Goal: Navigation & Orientation: Find specific page/section

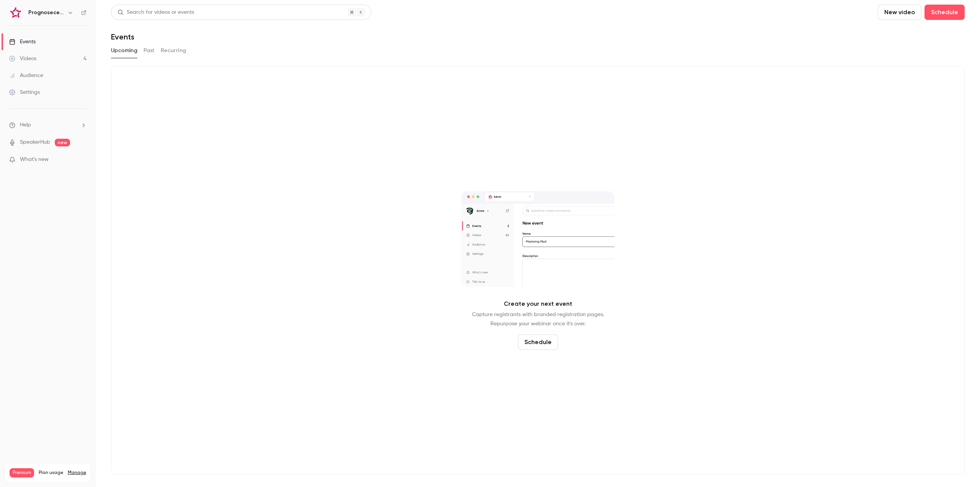
click at [59, 9] on h6 "Prognosecenteret | Powered by Hubexo" at bounding box center [46, 13] width 36 height 8
click at [70, 11] on icon "button" at bounding box center [70, 13] width 6 height 6
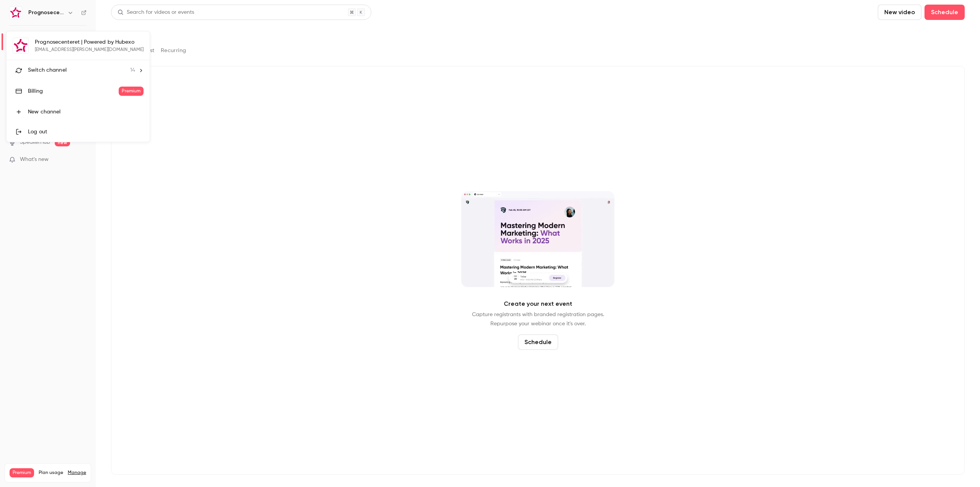
click at [75, 64] on li "Switch channel 14" at bounding box center [78, 70] width 143 height 20
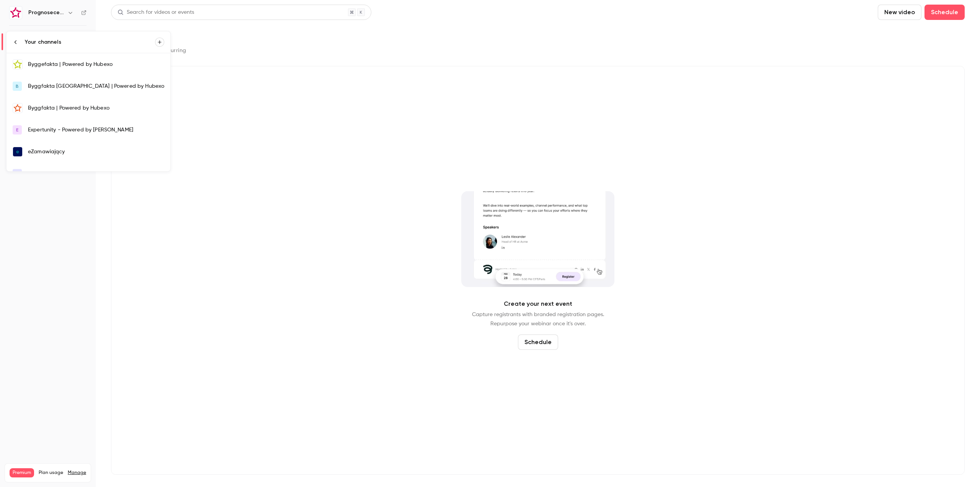
click at [80, 65] on div "Byggefakta | Powered by Hubexo" at bounding box center [96, 65] width 136 height 8
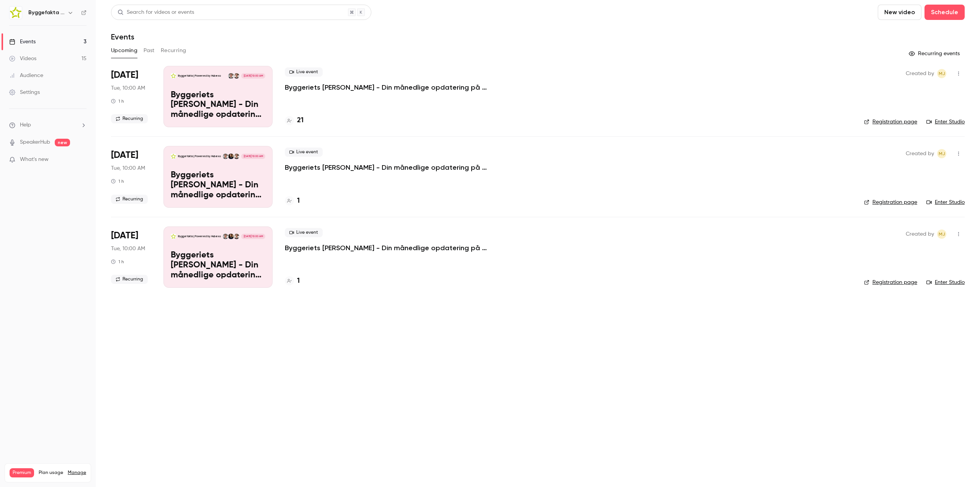
click at [46, 146] on link "SpeakerHub" at bounding box center [35, 142] width 30 height 8
click at [41, 144] on link "SpeakerHub" at bounding box center [35, 142] width 30 height 8
click at [42, 164] on li "What's new" at bounding box center [47, 160] width 77 height 10
click at [57, 162] on p "What's new" at bounding box center [41, 159] width 65 height 8
